Goal: Transaction & Acquisition: Purchase product/service

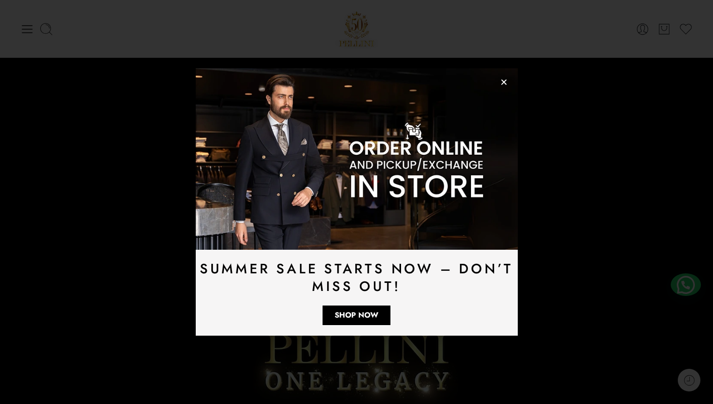
click at [506, 82] on icon "Close" at bounding box center [504, 82] width 8 height 8
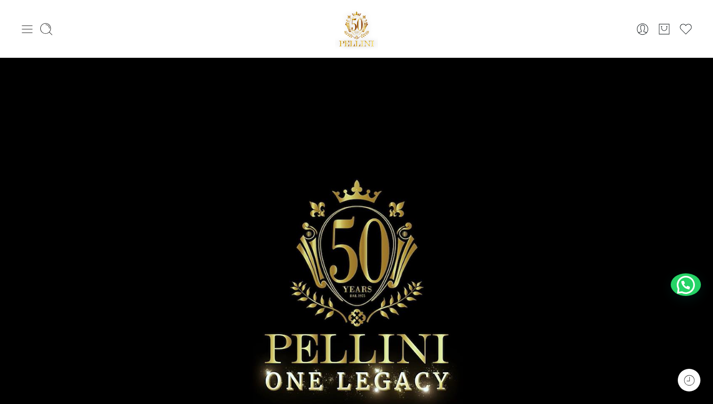
click at [28, 28] on icon at bounding box center [27, 29] width 14 height 14
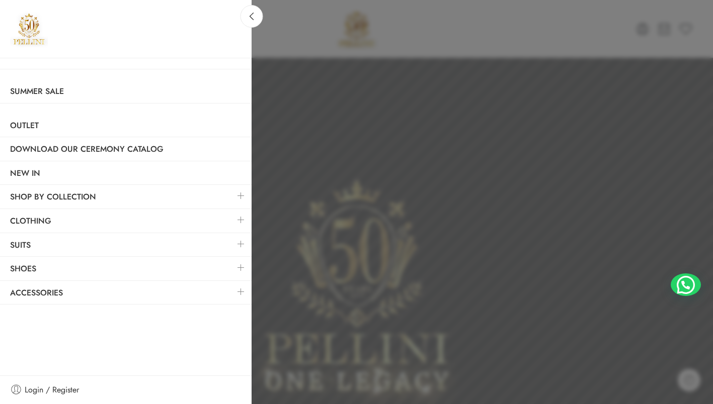
click at [239, 293] on link at bounding box center [240, 292] width 21 height 22
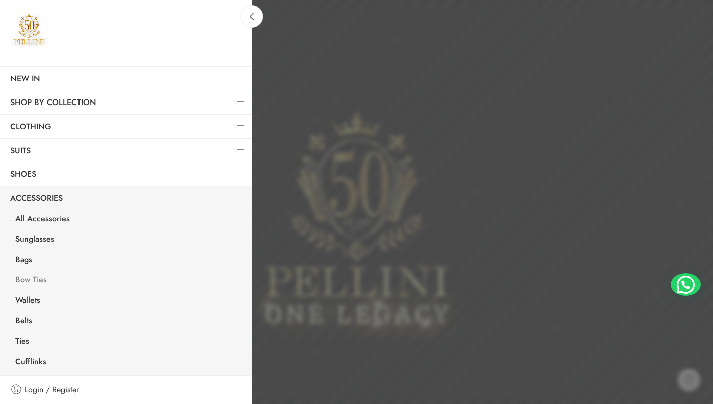
scroll to position [139, 0]
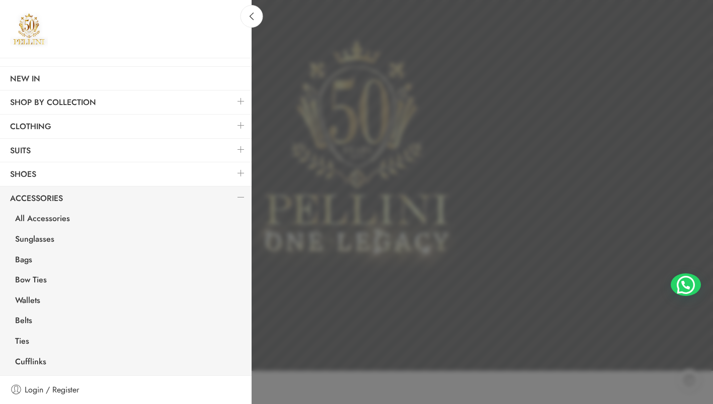
click at [230, 197] on link at bounding box center [240, 198] width 21 height 22
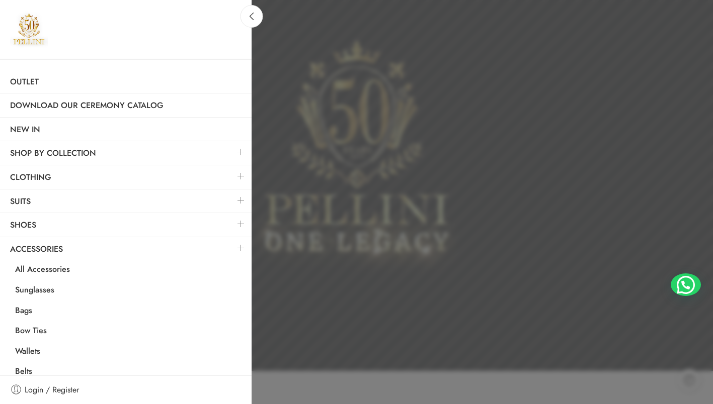
scroll to position [0, 0]
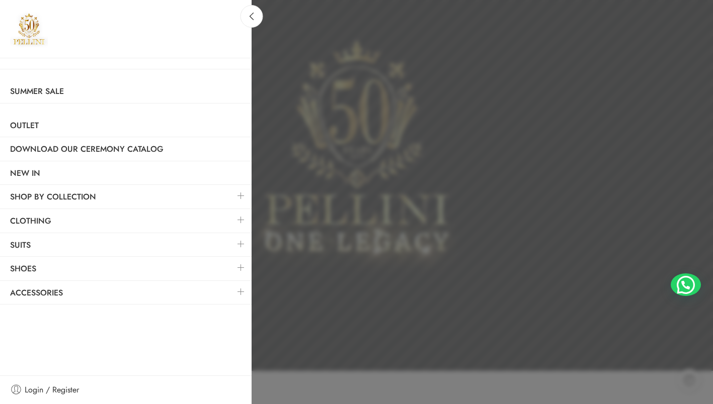
click at [242, 265] on link at bounding box center [240, 268] width 21 height 22
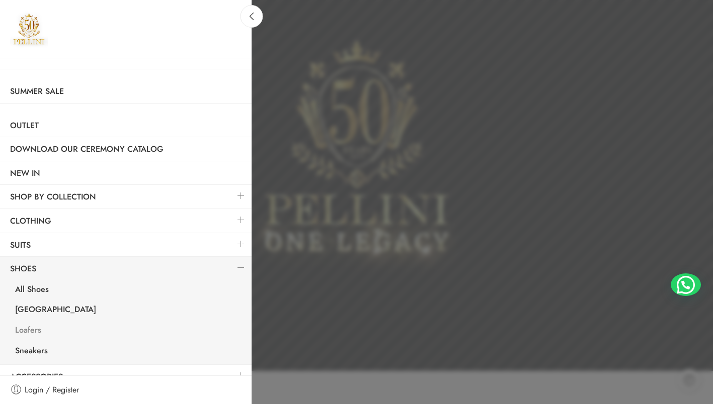
scroll to position [13, 0]
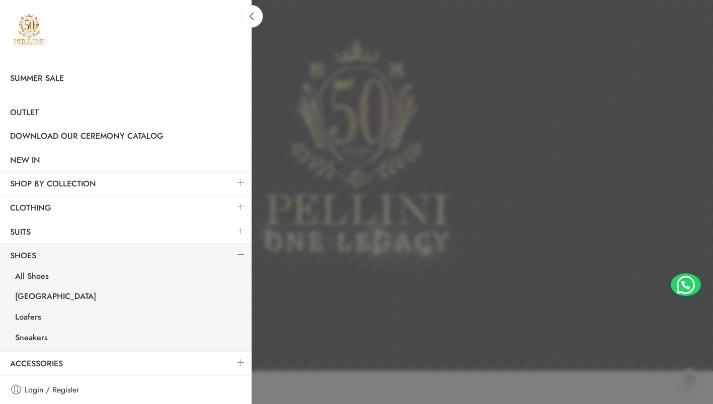
click at [230, 201] on link at bounding box center [240, 207] width 21 height 22
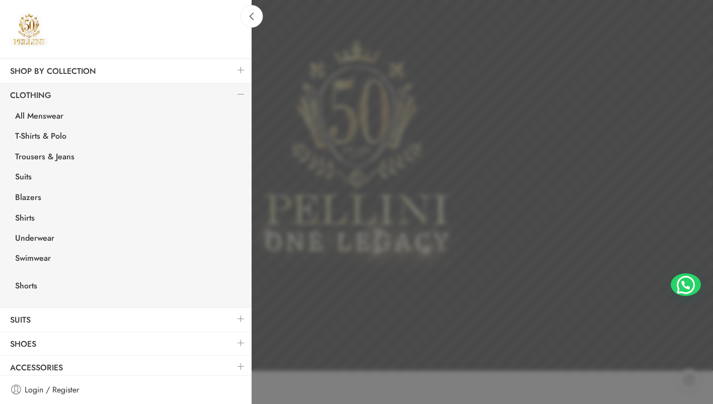
scroll to position [127, 0]
click at [235, 93] on link at bounding box center [240, 93] width 21 height 22
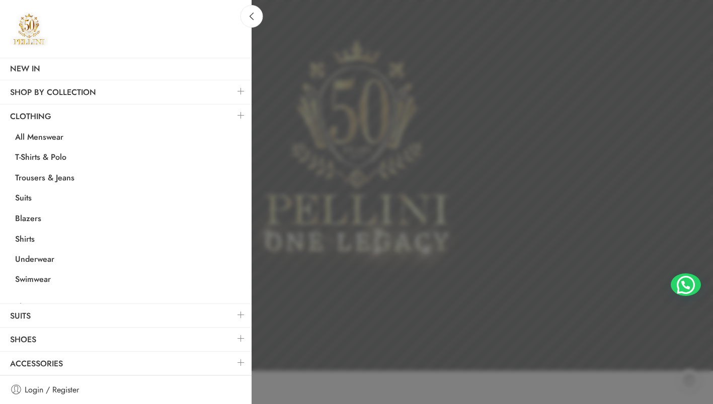
scroll to position [0, 0]
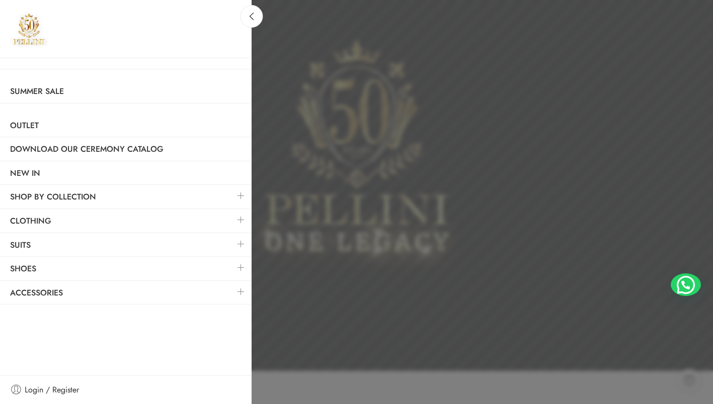
click at [240, 291] on link at bounding box center [240, 292] width 21 height 22
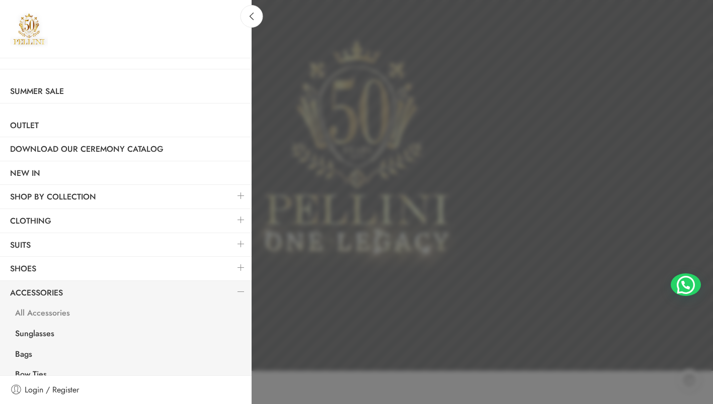
click at [52, 316] on link "All Accessories" at bounding box center [128, 314] width 246 height 21
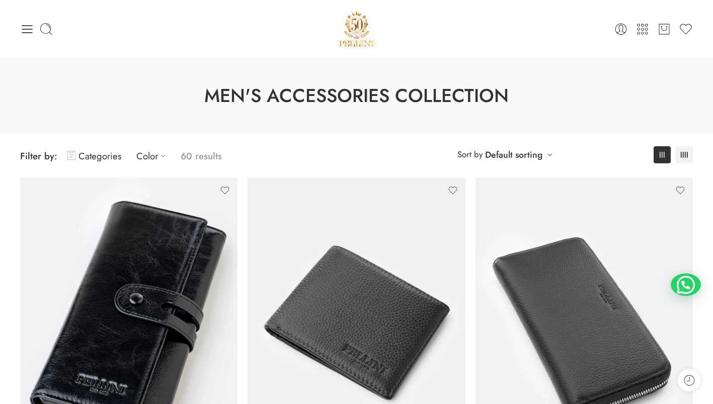
click at [34, 33] on div at bounding box center [132, 29] width 224 height 14
click at [32, 33] on icon at bounding box center [27, 29] width 14 height 14
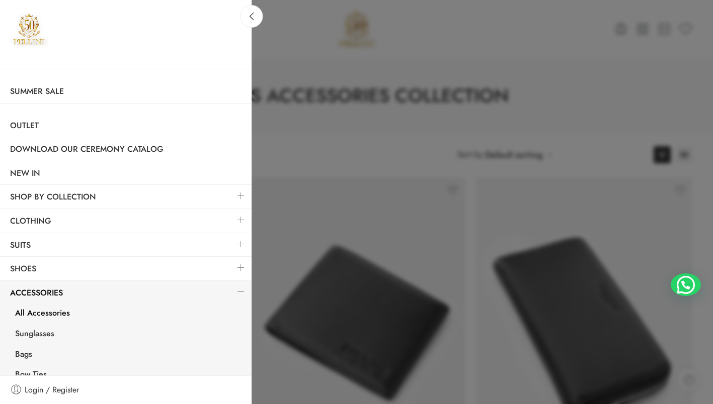
click at [233, 291] on link at bounding box center [240, 292] width 21 height 22
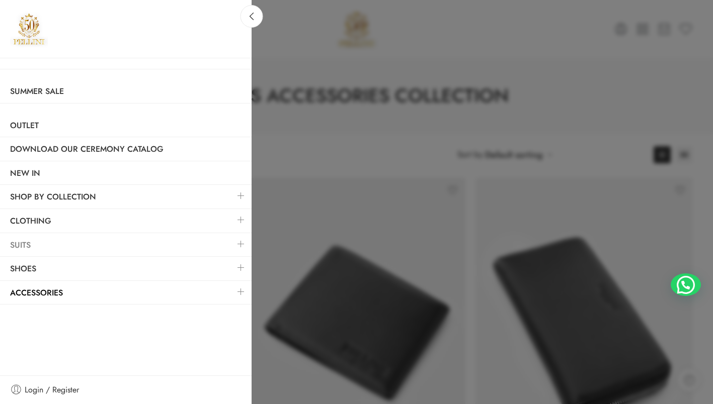
click at [229, 248] on link "Suits" at bounding box center [126, 245] width 252 height 23
click at [243, 246] on link at bounding box center [240, 244] width 21 height 22
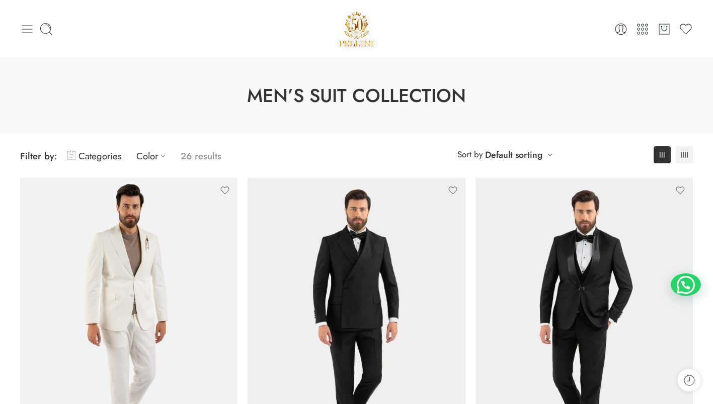
click at [21, 29] on icon at bounding box center [27, 29] width 14 height 14
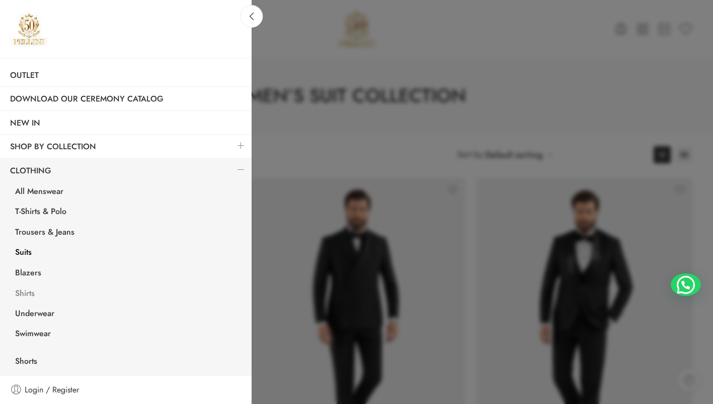
scroll to position [59, 0]
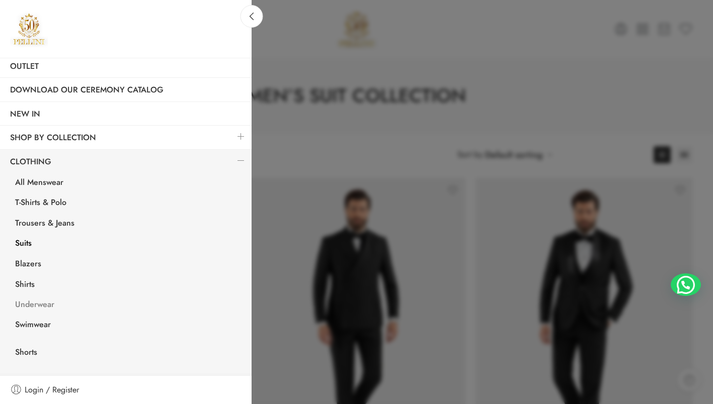
click at [39, 304] on link "Underwear" at bounding box center [128, 306] width 246 height 21
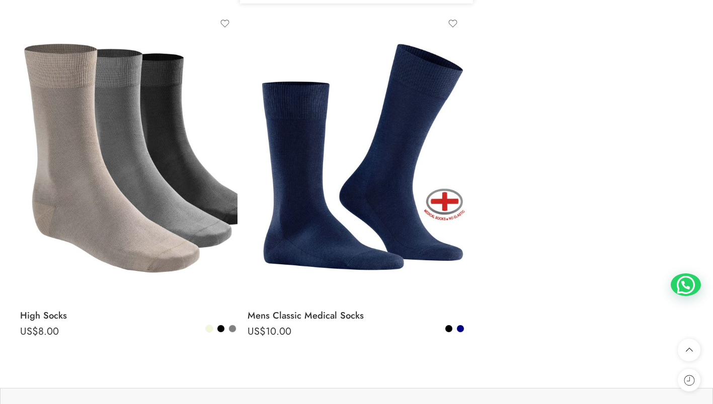
scroll to position [515, 0]
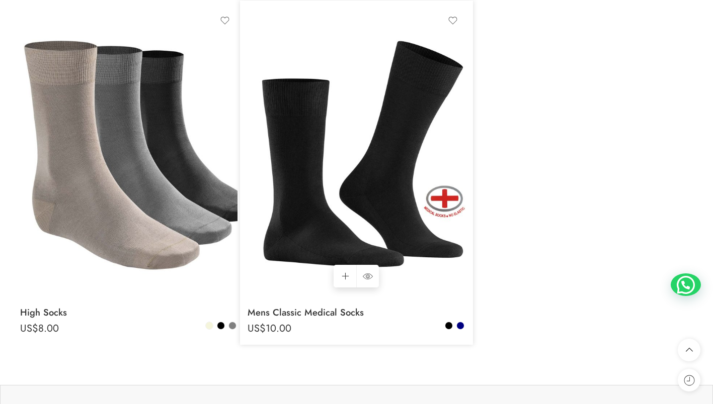
click at [409, 161] on img at bounding box center [355, 153] width 217 height 290
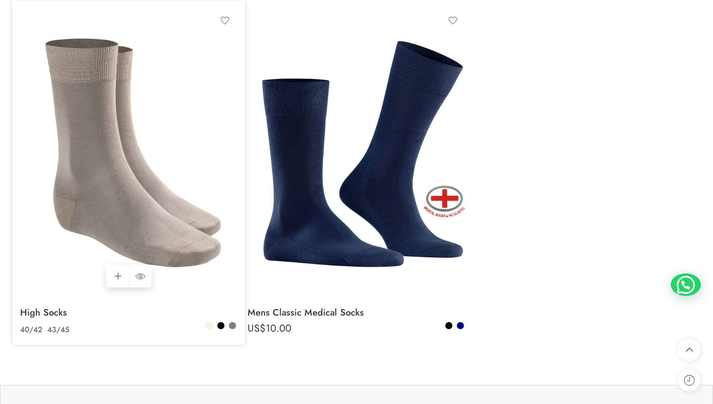
drag, startPoint x: 117, startPoint y: 129, endPoint x: 124, endPoint y: 127, distance: 7.3
click at [117, 129] on img at bounding box center [128, 153] width 217 height 290
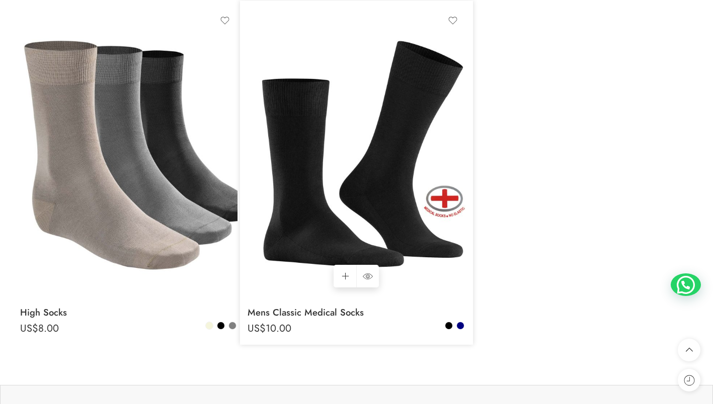
click at [342, 219] on img at bounding box center [355, 153] width 217 height 290
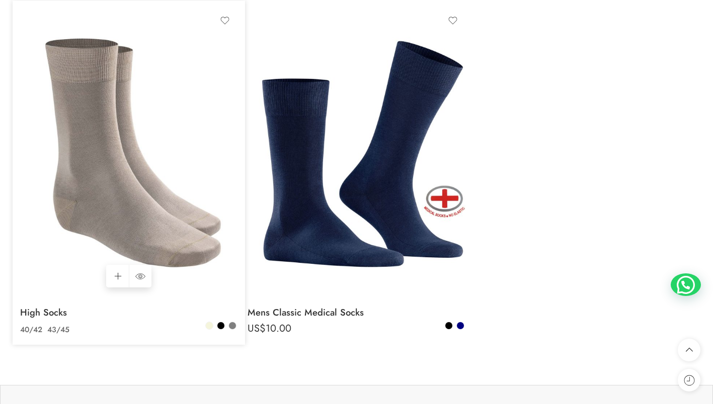
click at [172, 215] on img at bounding box center [128, 153] width 217 height 290
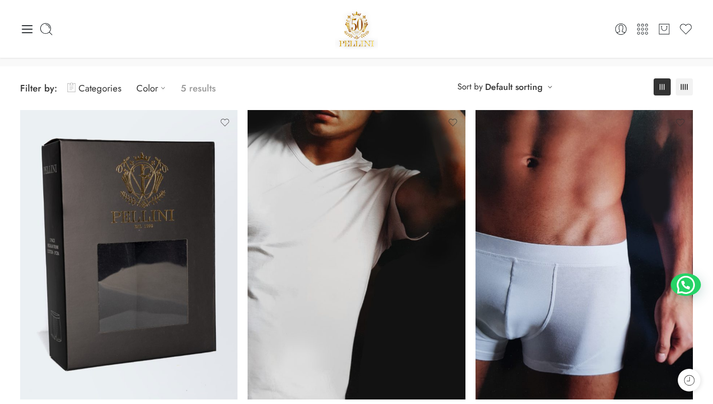
scroll to position [0, 0]
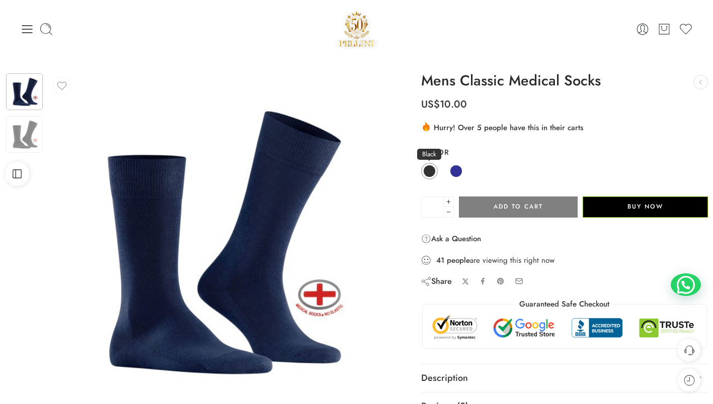
click at [429, 174] on span at bounding box center [429, 171] width 13 height 13
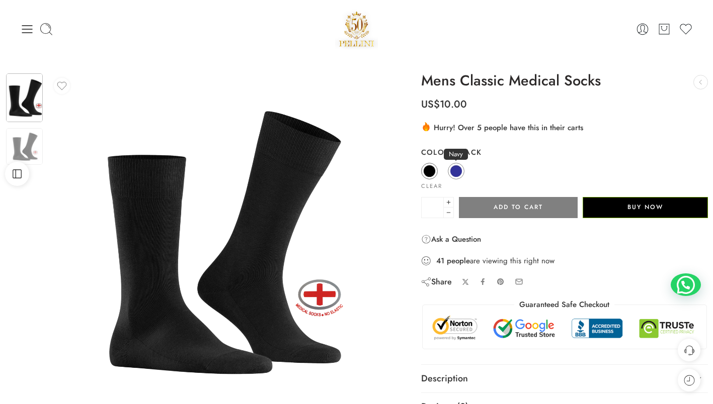
click at [459, 174] on span at bounding box center [456, 171] width 13 height 13
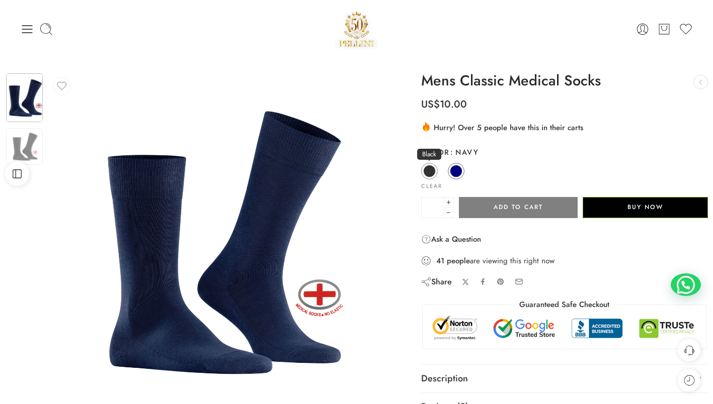
click at [436, 173] on link "Black" at bounding box center [429, 171] width 17 height 17
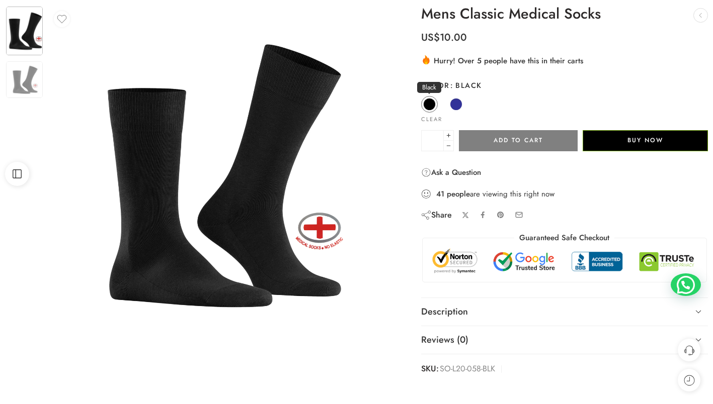
scroll to position [96, 0]
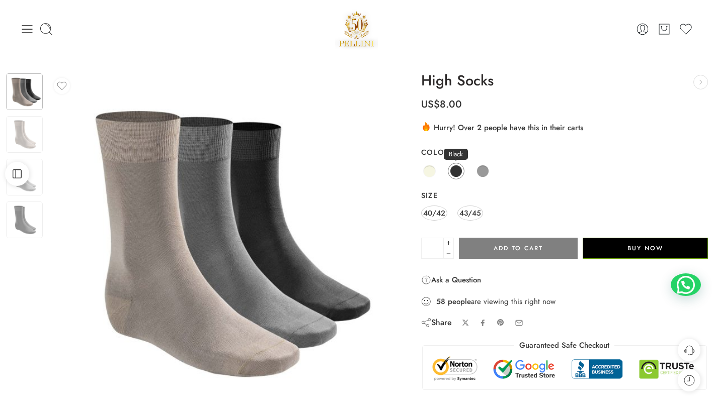
click at [456, 170] on span at bounding box center [456, 171] width 13 height 13
click at [457, 174] on span at bounding box center [456, 171] width 13 height 13
click at [485, 168] on span at bounding box center [482, 171] width 13 height 13
click at [460, 176] on link "Black" at bounding box center [456, 171] width 17 height 17
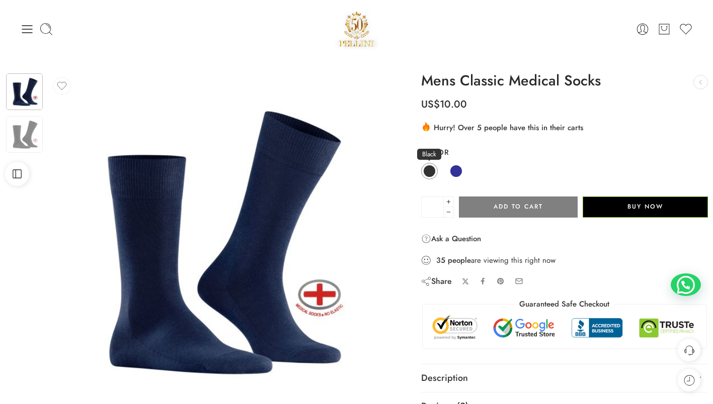
click at [433, 178] on link "Black" at bounding box center [429, 171] width 17 height 17
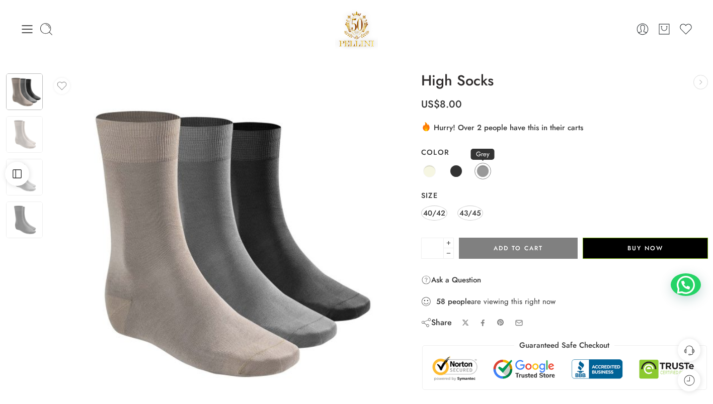
click at [484, 173] on span at bounding box center [482, 171] width 13 height 13
click at [456, 176] on span at bounding box center [456, 171] width 13 height 13
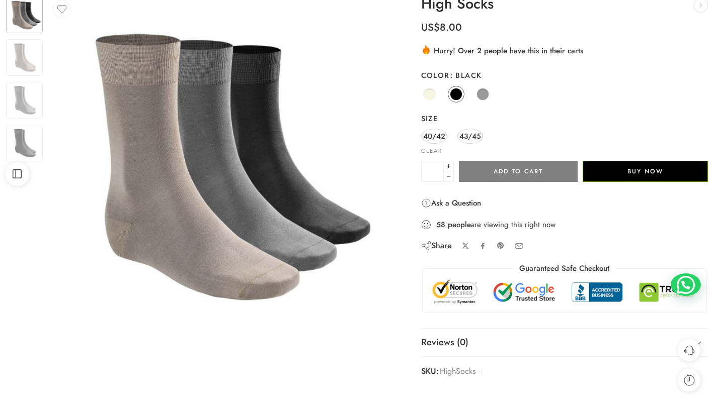
scroll to position [92, 0]
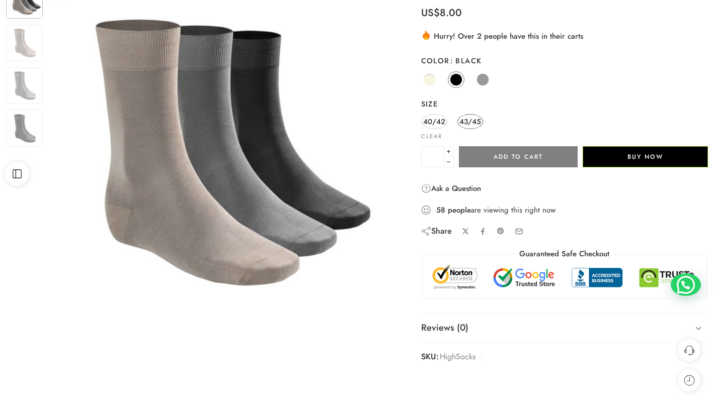
click at [462, 120] on span "43/45" at bounding box center [470, 122] width 22 height 14
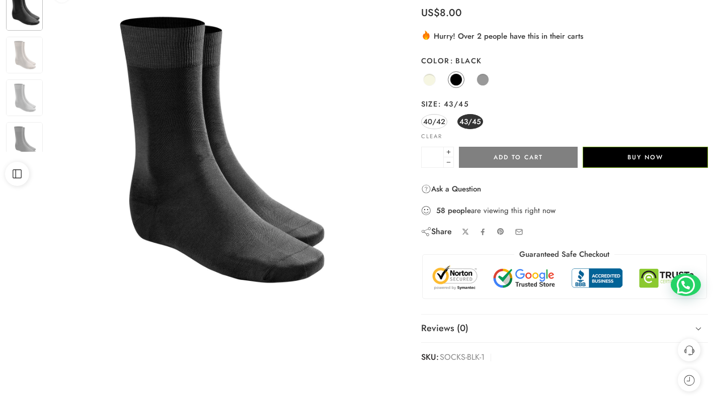
scroll to position [0, 0]
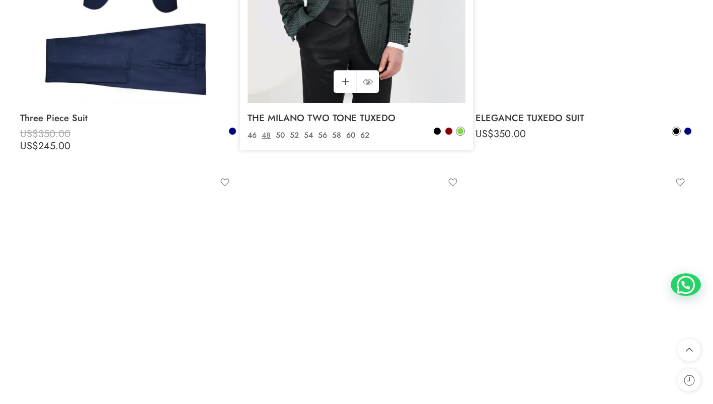
scroll to position [2192, 0]
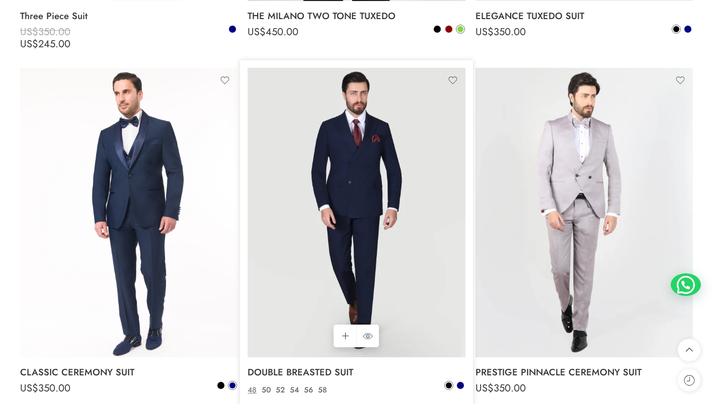
click at [363, 287] on img at bounding box center [355, 213] width 217 height 290
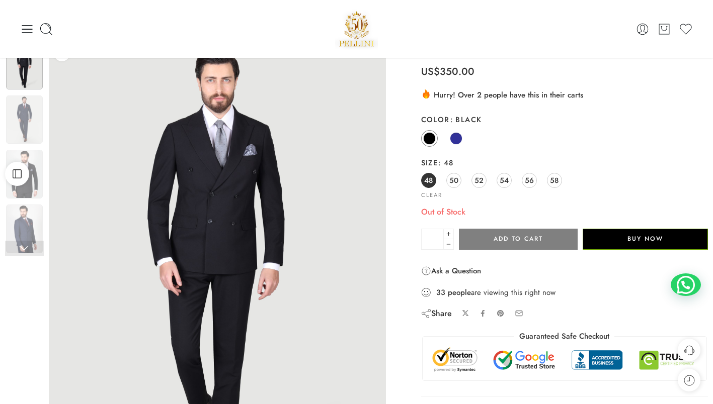
scroll to position [31, 0]
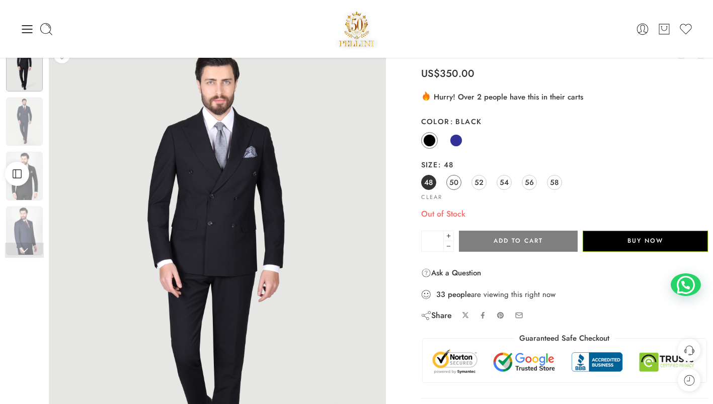
click at [455, 188] on span "50" at bounding box center [453, 183] width 9 height 14
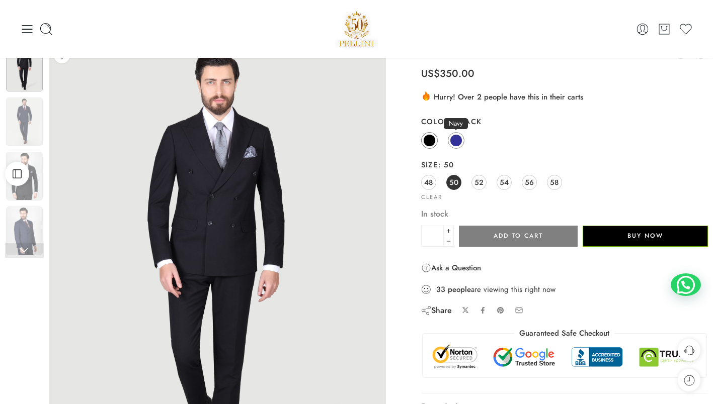
click at [462, 145] on link "Navy" at bounding box center [456, 140] width 17 height 17
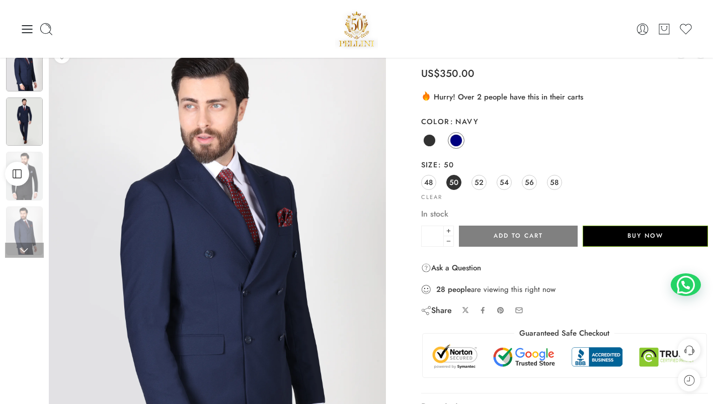
click at [14, 126] on img at bounding box center [24, 122] width 37 height 49
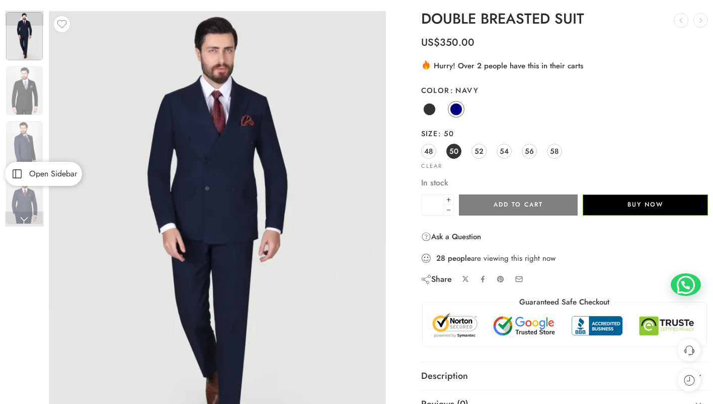
scroll to position [62, 0]
click at [26, 126] on img at bounding box center [24, 145] width 37 height 49
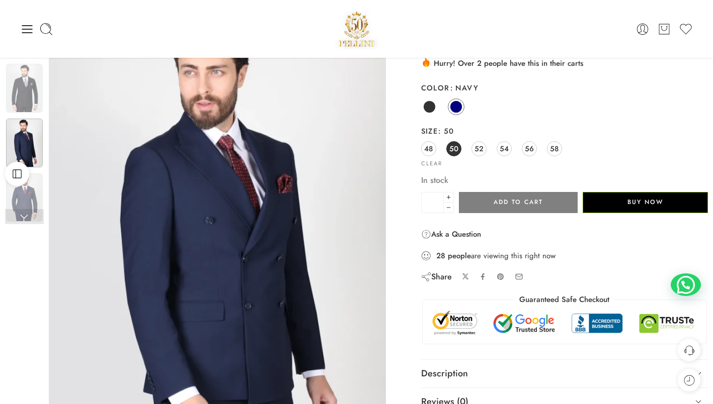
scroll to position [47, 0]
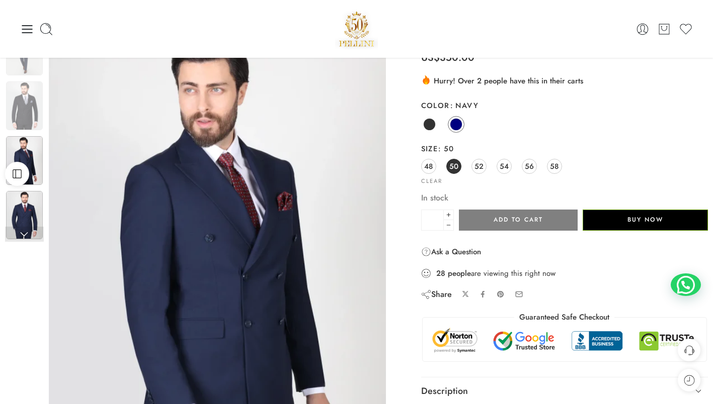
click at [37, 211] on img at bounding box center [24, 215] width 37 height 49
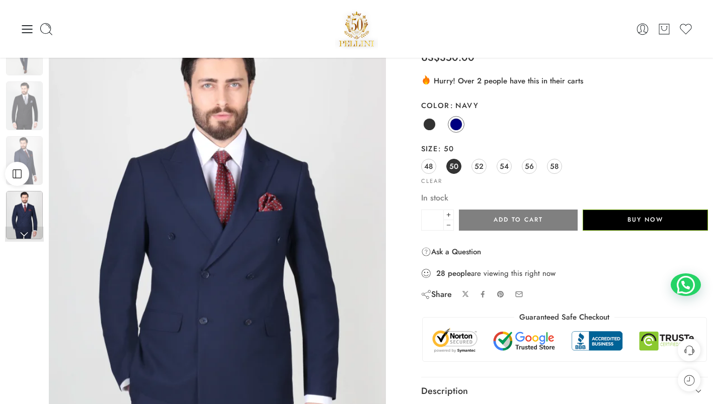
click at [198, 212] on img at bounding box center [217, 250] width 337 height 449
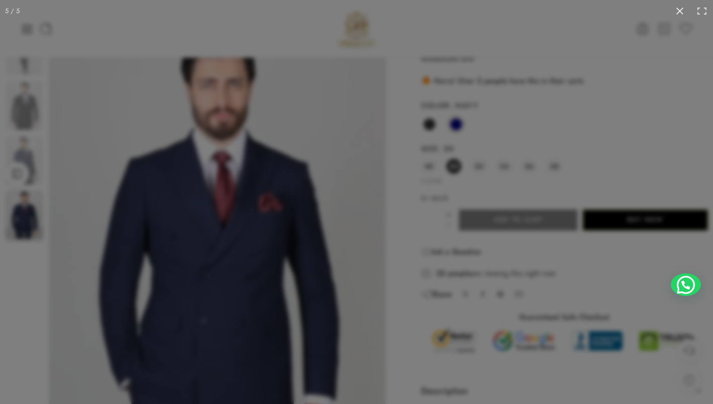
click at [198, 212] on div at bounding box center [356, 202] width 713 height 404
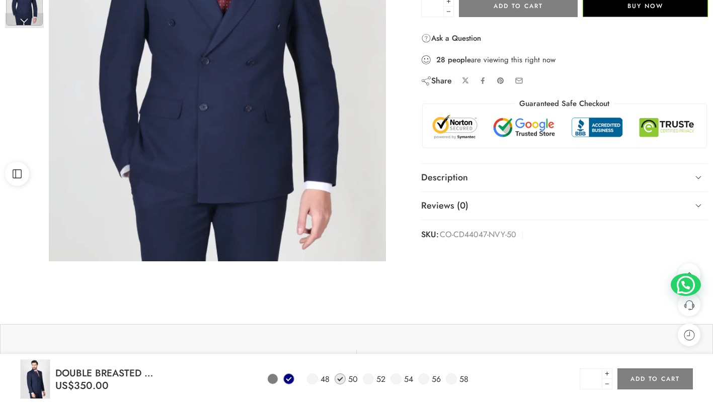
scroll to position [0, 0]
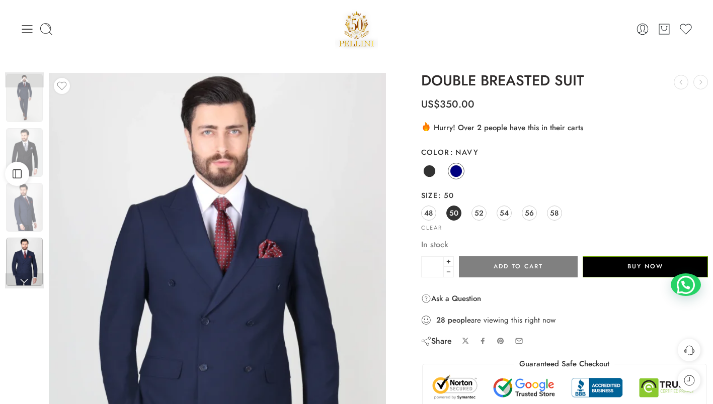
click at [359, 25] on img at bounding box center [356, 29] width 43 height 43
